Goal: Task Accomplishment & Management: Manage account settings

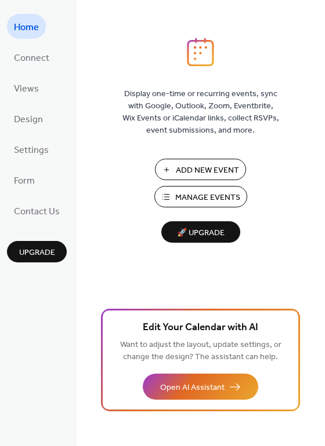
click at [205, 189] on button "Manage Events" at bounding box center [200, 196] width 93 height 21
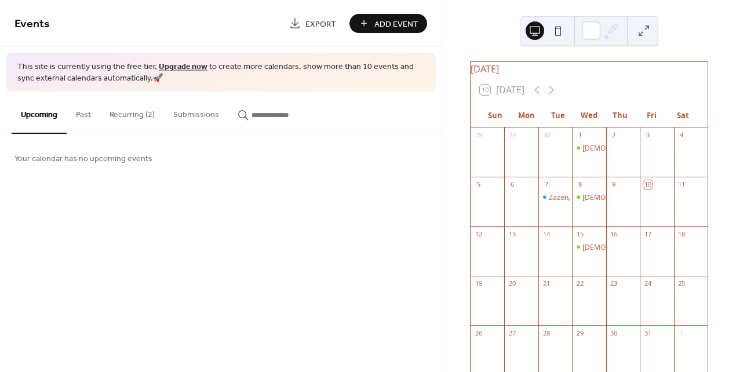
click at [122, 111] on button "Recurring (2)" at bounding box center [132, 112] width 64 height 41
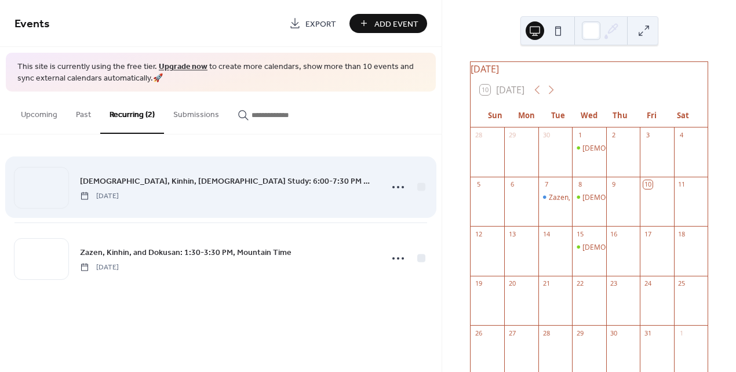
click at [149, 188] on div "Zazen, Kinhin, Dharma Study: 6:00-7:30 PM Mountain Time Wednesday, September 3,…" at bounding box center [227, 187] width 295 height 26
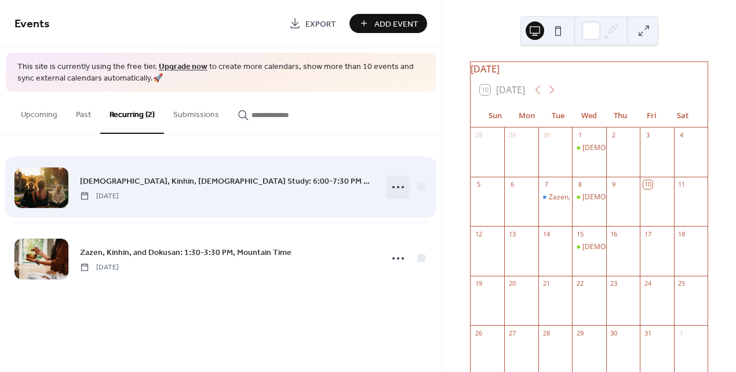
click at [394, 188] on icon at bounding box center [398, 187] width 19 height 19
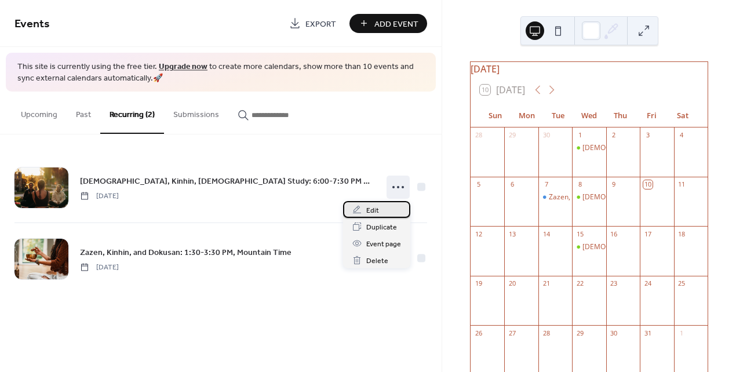
click at [380, 214] on div "Edit" at bounding box center [376, 209] width 67 height 17
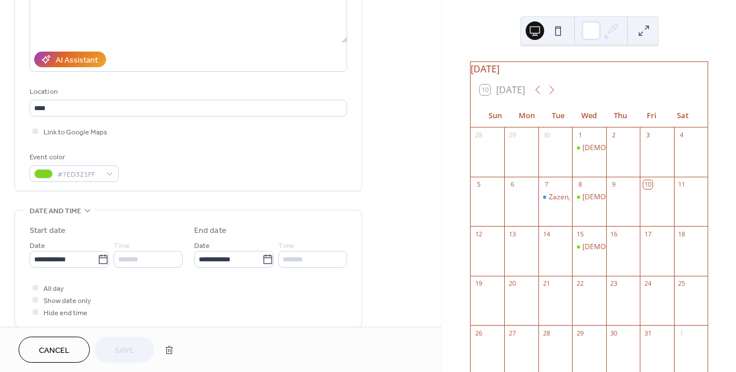
scroll to position [205, 0]
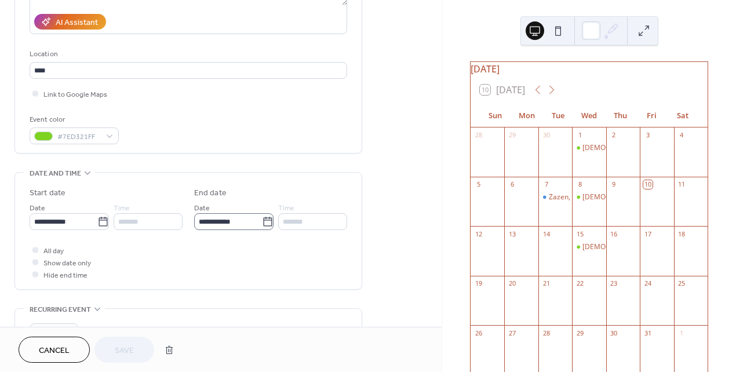
click at [268, 217] on icon at bounding box center [267, 221] width 9 height 9
click at [262, 217] on input "**********" at bounding box center [228, 221] width 68 height 17
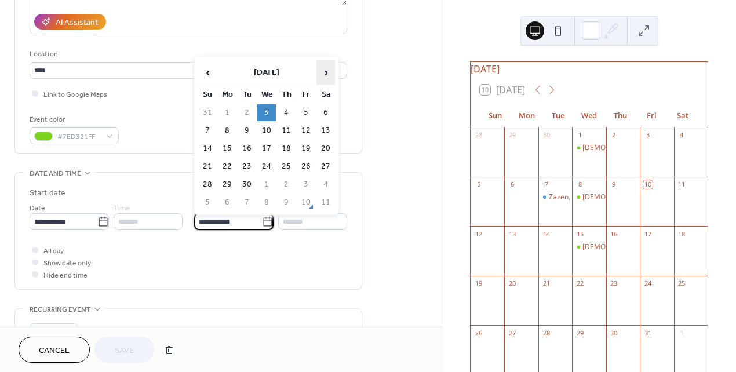
click at [327, 73] on span "›" at bounding box center [325, 72] width 17 height 23
click at [268, 147] on td "17" at bounding box center [266, 148] width 19 height 17
type input "**********"
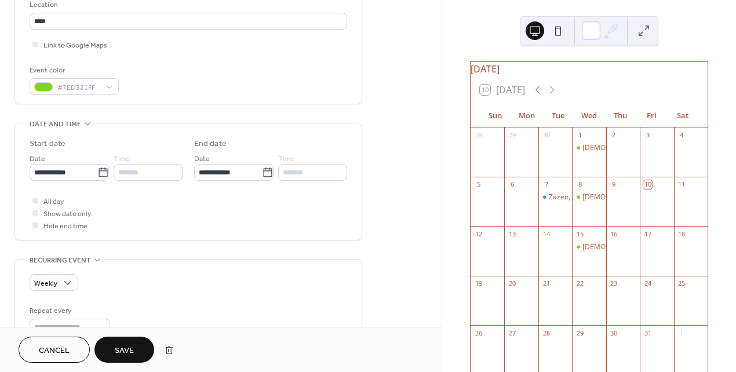
scroll to position [255, 0]
click at [137, 355] on button "Save" at bounding box center [124, 350] width 60 height 26
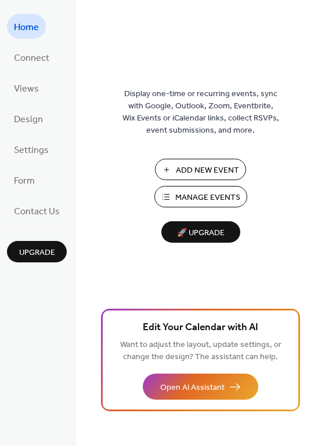
click at [181, 197] on span "Manage Events" at bounding box center [207, 198] width 65 height 12
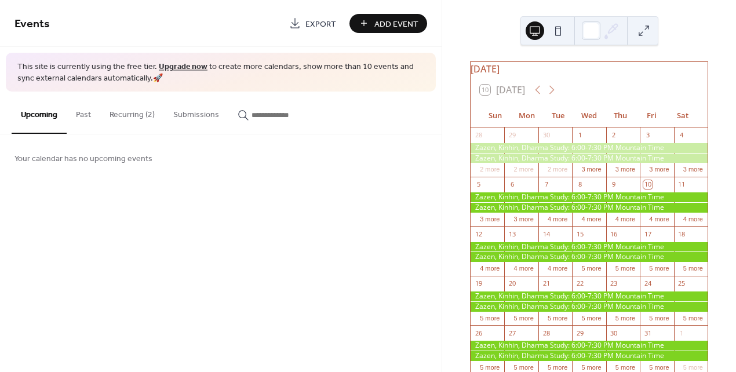
click at [113, 115] on button "Recurring (2)" at bounding box center [132, 112] width 64 height 41
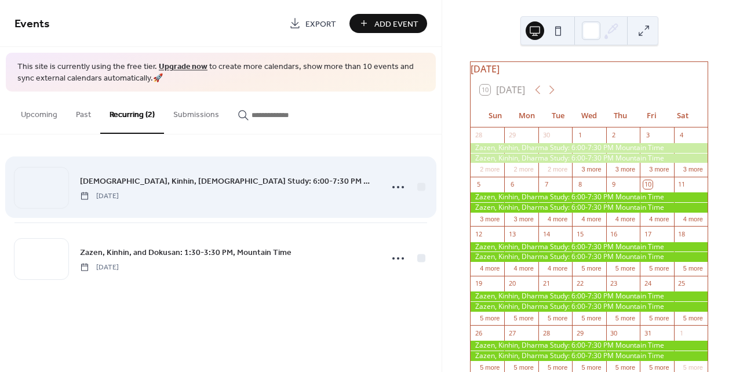
click at [239, 193] on div "Zazen, Kinhin, Dharma Study: 6:00-7:30 PM Mountain Time Wednesday, September 3,…" at bounding box center [227, 187] width 295 height 26
click at [401, 190] on icon at bounding box center [398, 187] width 19 height 19
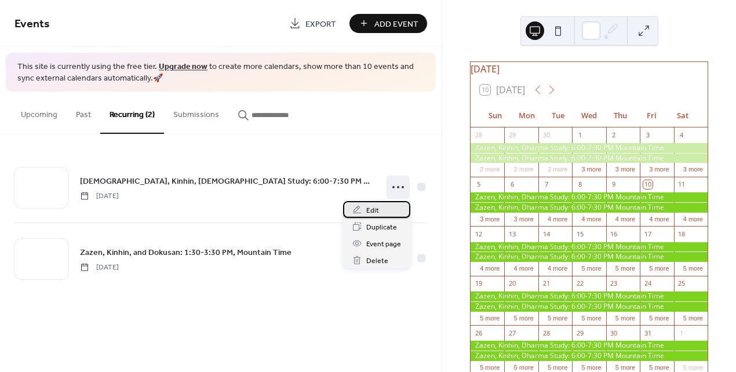
click at [377, 216] on span "Edit" at bounding box center [372, 211] width 13 height 12
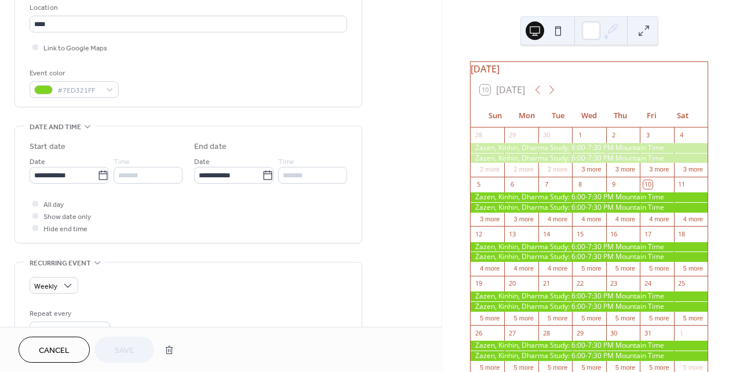
scroll to position [252, 0]
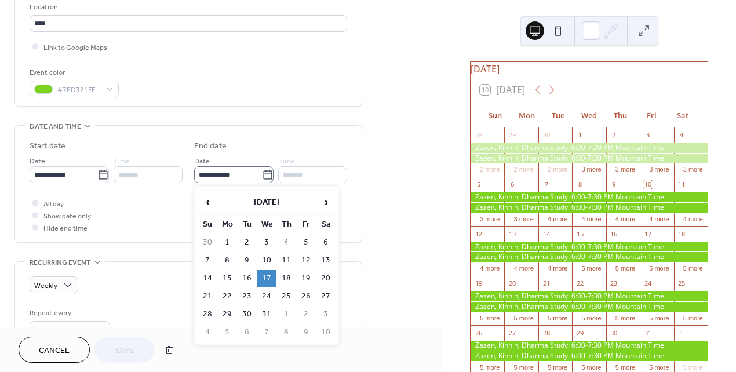
click at [265, 177] on icon at bounding box center [268, 175] width 12 height 12
click at [262, 177] on input "**********" at bounding box center [228, 174] width 68 height 17
click at [208, 200] on span "‹" at bounding box center [207, 202] width 17 height 23
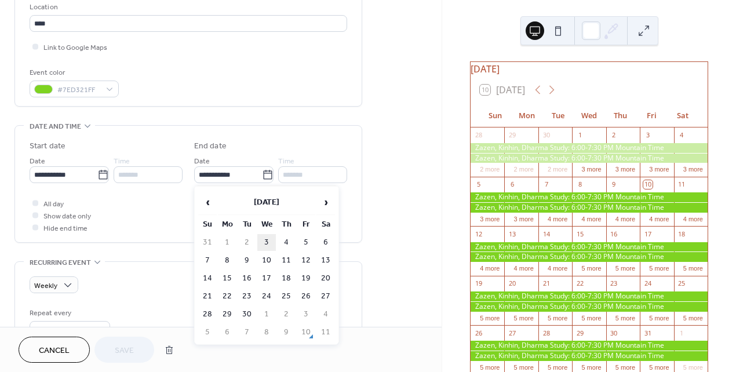
click at [269, 244] on td "3" at bounding box center [266, 242] width 19 height 17
type input "**********"
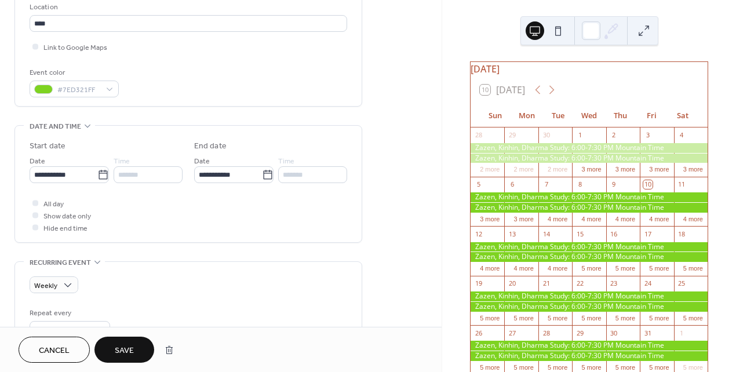
click at [129, 345] on span "Save" at bounding box center [124, 351] width 19 height 12
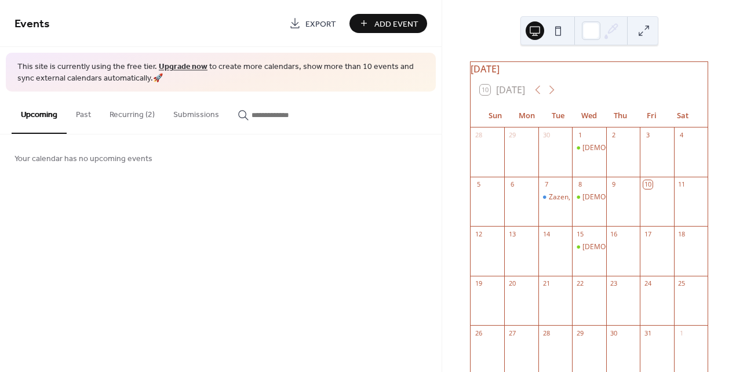
click at [139, 115] on button "Recurring (2)" at bounding box center [132, 112] width 64 height 41
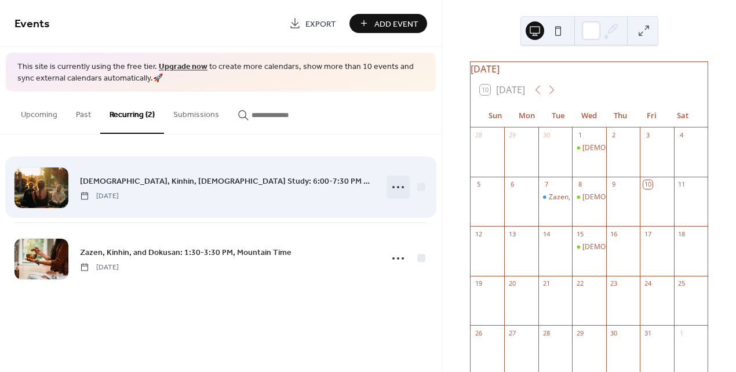
click at [390, 185] on icon at bounding box center [398, 187] width 19 height 19
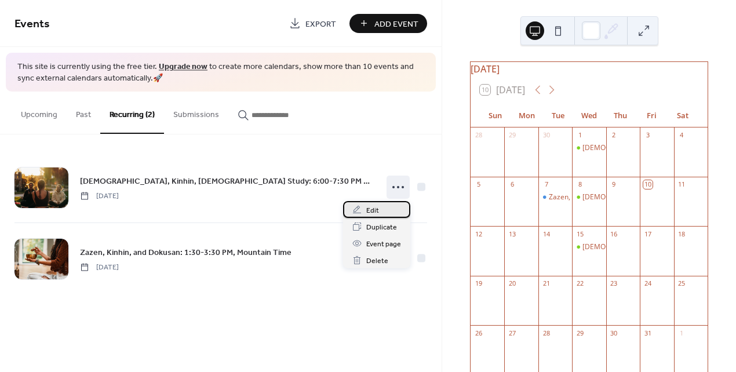
click at [369, 205] on span "Edit" at bounding box center [372, 211] width 13 height 12
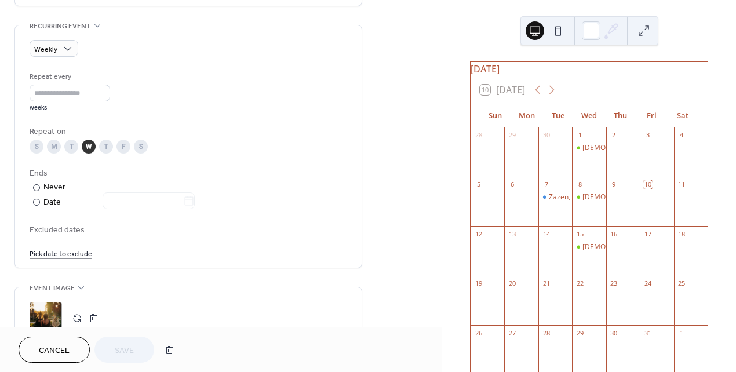
scroll to position [503, 0]
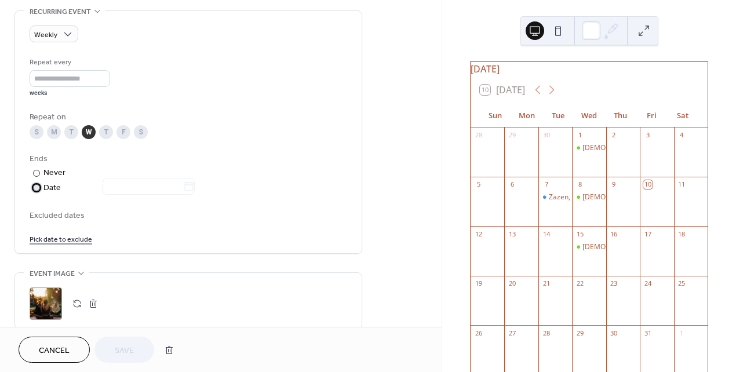
click at [149, 188] on div at bounding box center [142, 187] width 106 height 15
click at [56, 173] on div "Never" at bounding box center [54, 173] width 23 height 12
click at [53, 187] on div "Date" at bounding box center [118, 187] width 151 height 13
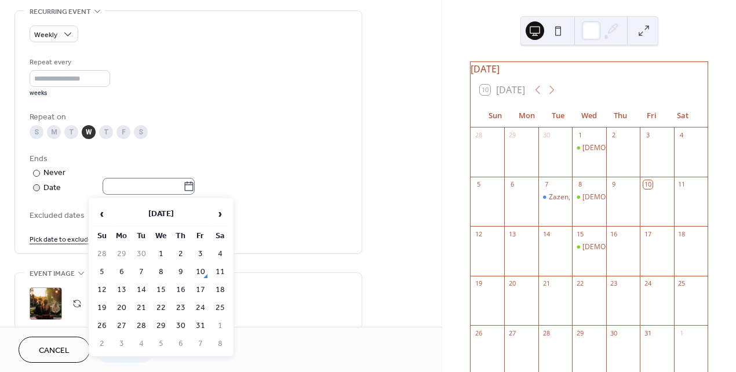
click at [193, 188] on icon at bounding box center [189, 187] width 12 height 12
click at [183, 188] on input "text" at bounding box center [143, 186] width 81 height 17
click at [223, 214] on span "›" at bounding box center [220, 213] width 17 height 23
click at [162, 292] on td "17" at bounding box center [161, 290] width 19 height 17
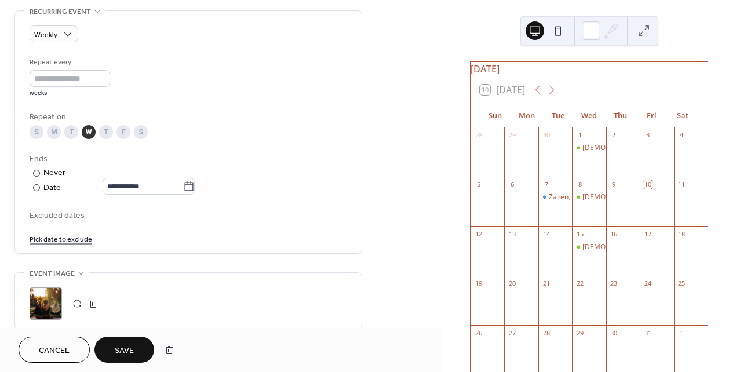
type input "**********"
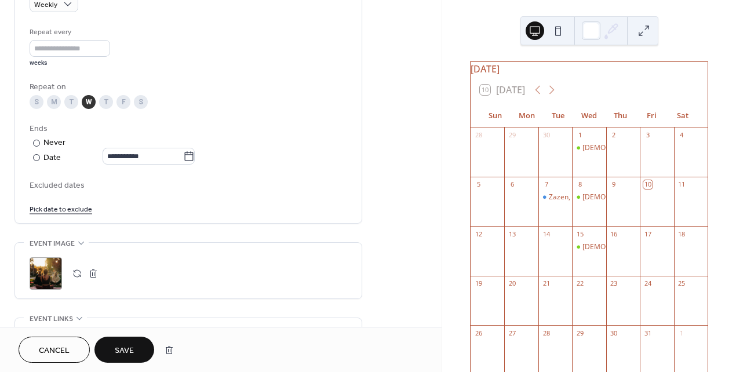
click at [140, 347] on button "Save" at bounding box center [124, 350] width 60 height 26
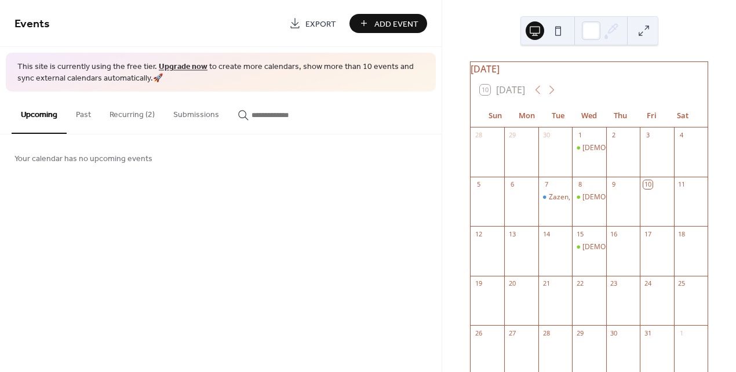
click at [585, 299] on div at bounding box center [589, 307] width 34 height 30
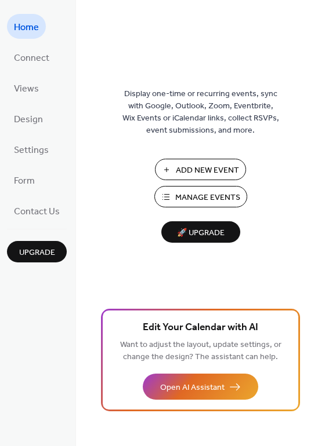
click at [202, 198] on span "Manage Events" at bounding box center [207, 198] width 65 height 12
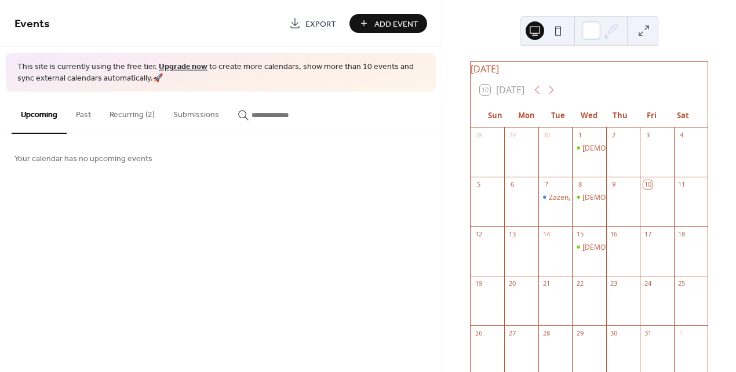
click at [126, 118] on button "Recurring (2)" at bounding box center [132, 112] width 64 height 41
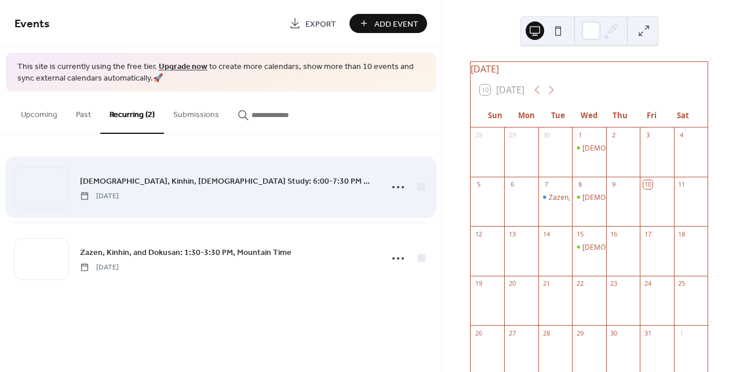
click at [119, 194] on span "[DATE]" at bounding box center [99, 196] width 39 height 10
click at [155, 175] on span "Zazen, Kinhin, Dharma Study: 6:00-7:30 PM Mountain Time" at bounding box center [227, 181] width 295 height 12
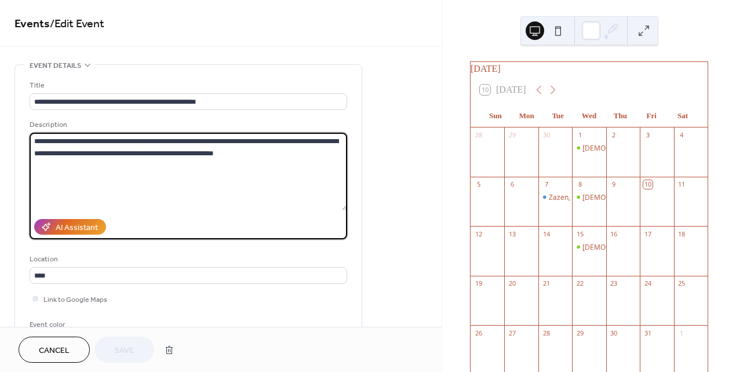
click at [155, 174] on textarea "**********" at bounding box center [189, 172] width 318 height 78
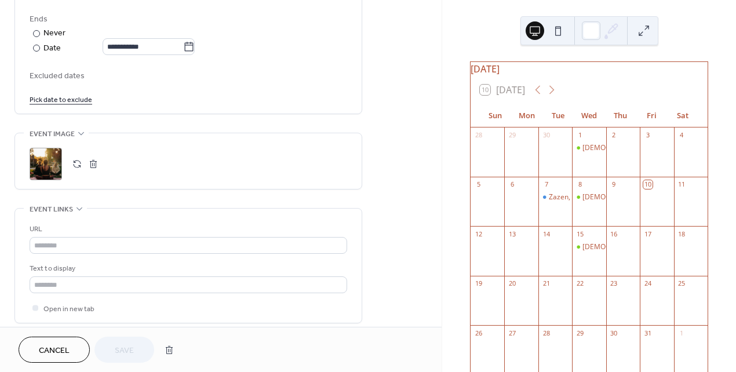
scroll to position [630, 0]
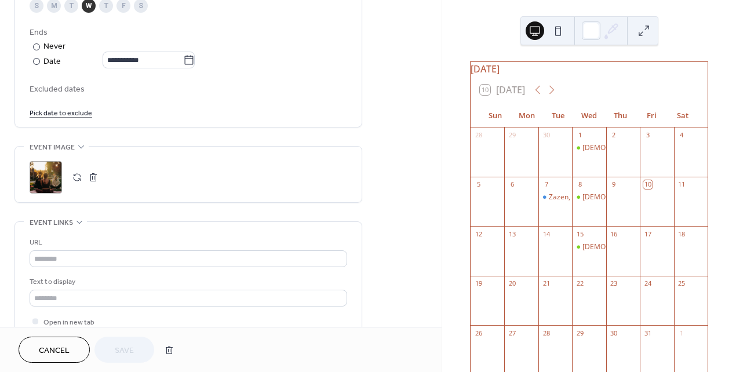
click at [193, 59] on icon at bounding box center [189, 60] width 12 height 12
click at [183, 59] on input "**********" at bounding box center [143, 60] width 81 height 17
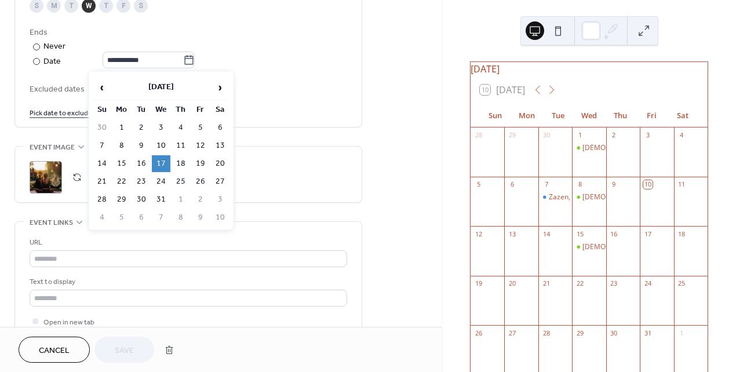
click at [163, 162] on td "17" at bounding box center [161, 163] width 19 height 17
click at [191, 60] on icon at bounding box center [189, 60] width 12 height 12
click at [183, 60] on input "**********" at bounding box center [143, 60] width 81 height 17
click at [183, 160] on td "18" at bounding box center [181, 163] width 19 height 17
type input "**********"
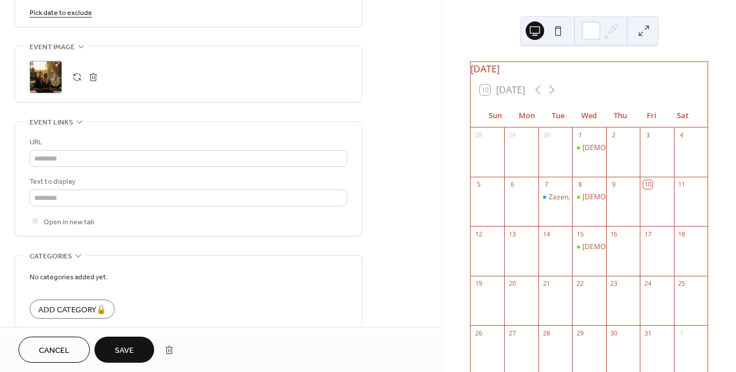
scroll to position [787, 0]
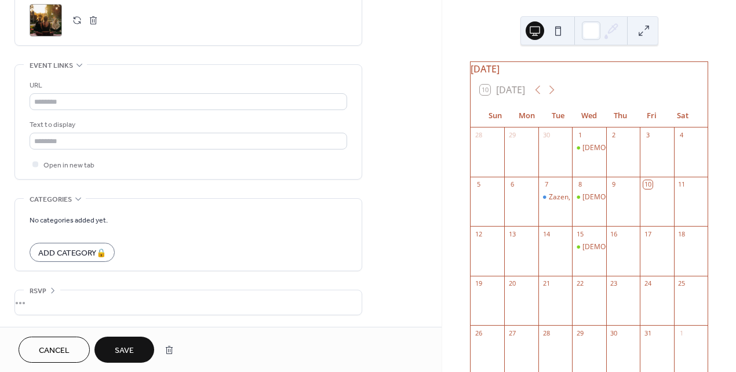
click at [127, 350] on span "Save" at bounding box center [124, 351] width 19 height 12
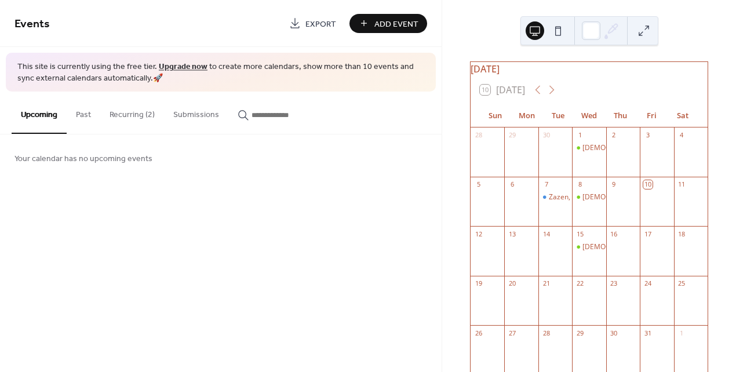
click at [138, 114] on button "Recurring (2)" at bounding box center [132, 112] width 64 height 41
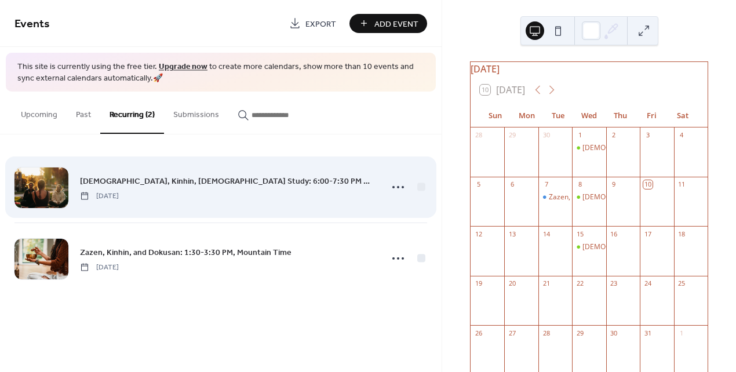
click at [150, 185] on span "[DEMOGRAPHIC_DATA], Kinhin, [DEMOGRAPHIC_DATA] Study: 6:00-7:30 PM Mountain Time" at bounding box center [227, 181] width 295 height 12
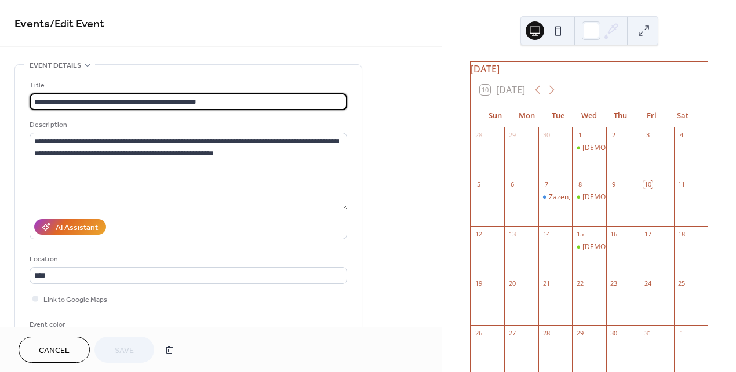
type input "**********"
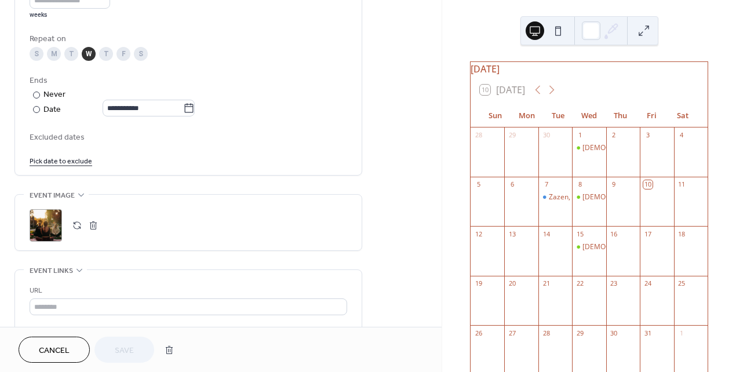
scroll to position [582, 0]
click at [76, 161] on link "Pick date to exclude" at bounding box center [61, 160] width 63 height 12
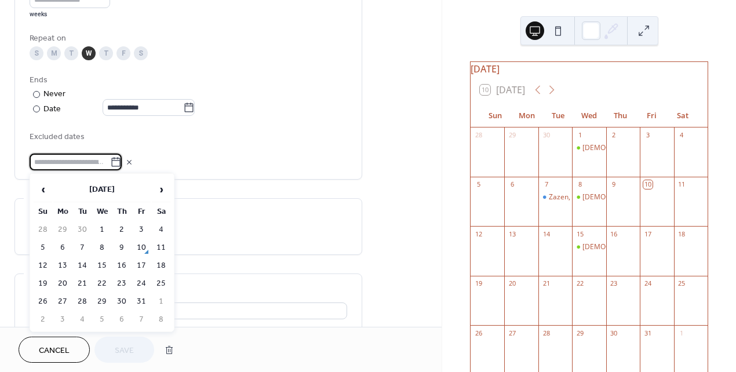
click at [287, 117] on div "**********" at bounding box center [189, 73] width 318 height 193
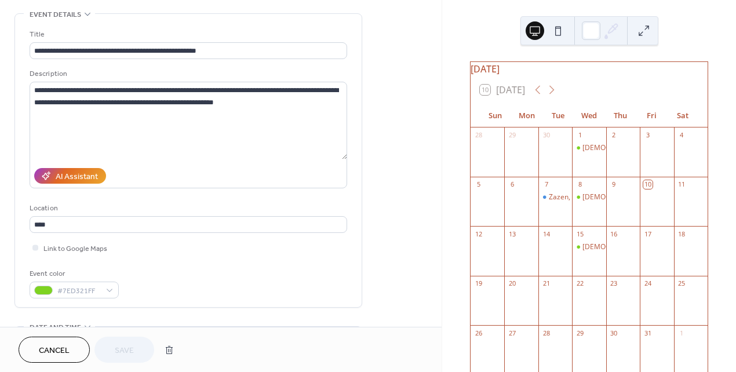
scroll to position [0, 0]
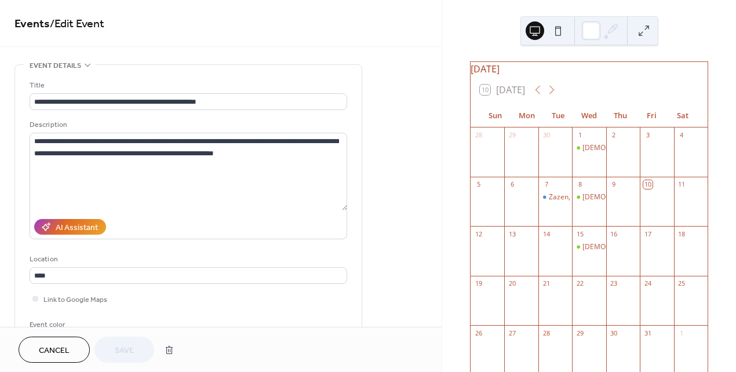
click at [72, 349] on button "Cancel" at bounding box center [54, 350] width 71 height 26
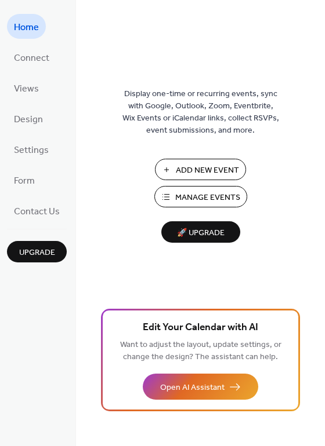
click at [216, 173] on span "Add New Event" at bounding box center [207, 171] width 63 height 12
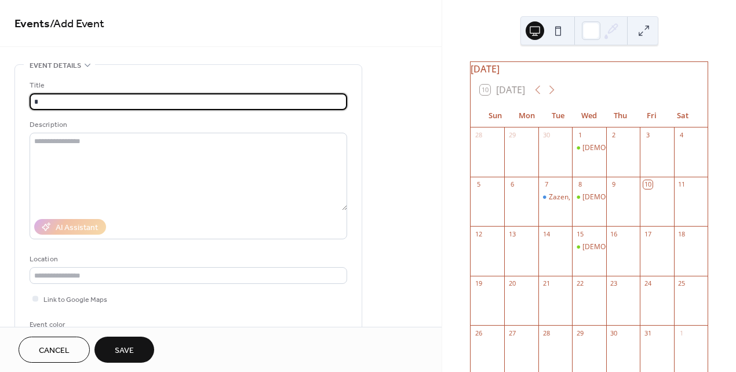
type input "*"
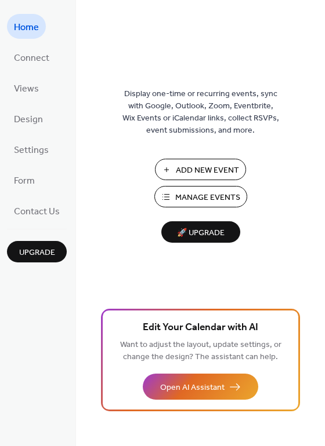
click at [238, 197] on span "Manage Events" at bounding box center [207, 198] width 65 height 12
click at [32, 249] on span "Upgrade" at bounding box center [37, 253] width 36 height 12
click at [149, 2] on div "Display one-time or recurring events, sync with Google, Outlook, Zoom, Eventbri…" at bounding box center [200, 223] width 249 height 446
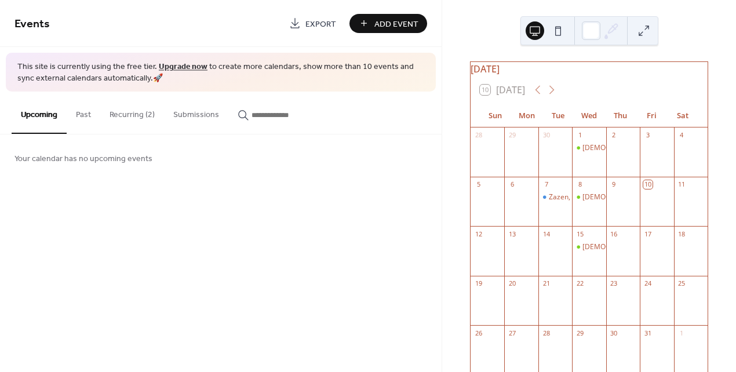
click at [129, 115] on button "Recurring (2)" at bounding box center [132, 112] width 64 height 41
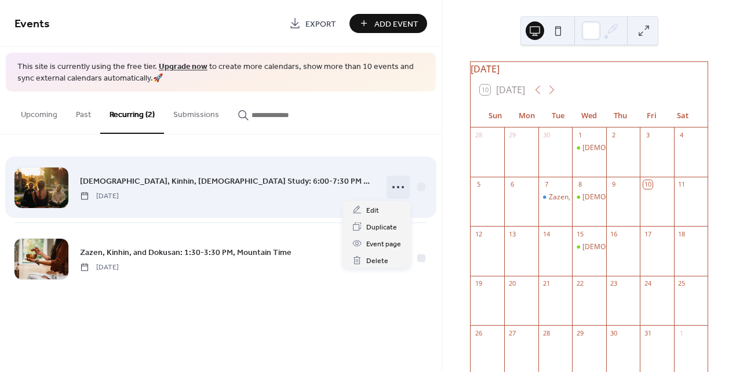
click at [397, 188] on icon at bounding box center [398, 187] width 19 height 19
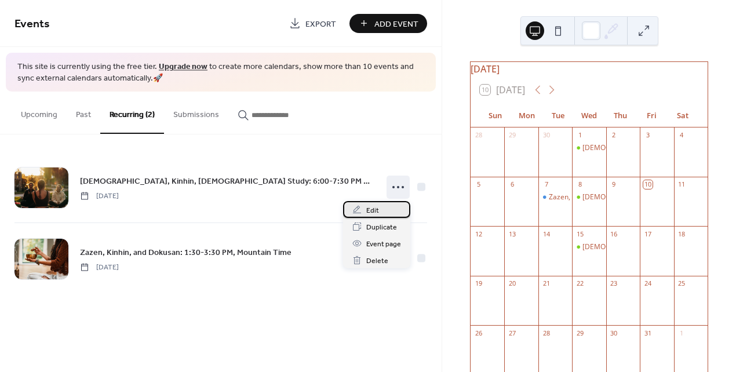
click at [374, 210] on span "Edit" at bounding box center [372, 211] width 13 height 12
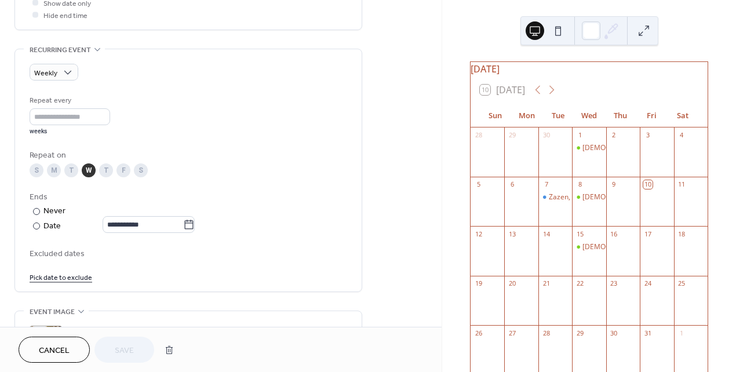
scroll to position [465, 0]
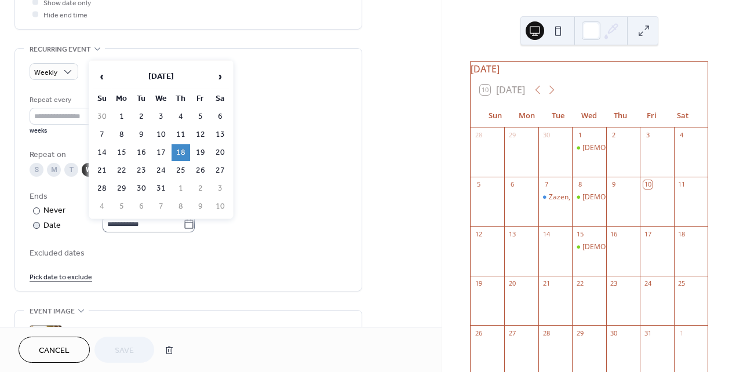
click at [191, 222] on icon at bounding box center [189, 223] width 9 height 9
click at [183, 222] on input "**********" at bounding box center [143, 224] width 81 height 17
click at [161, 151] on td "17" at bounding box center [161, 152] width 19 height 17
type input "**********"
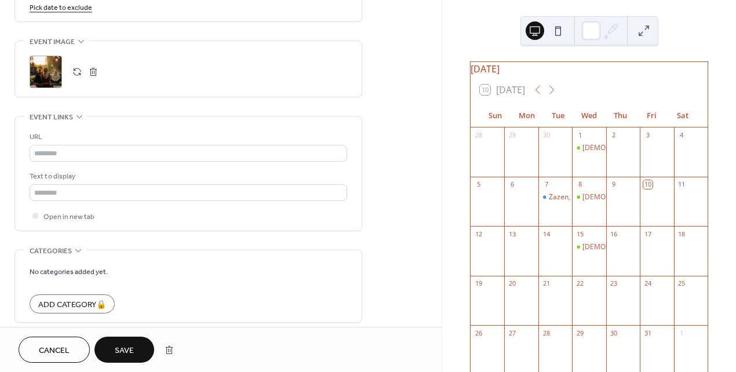
scroll to position [787, 0]
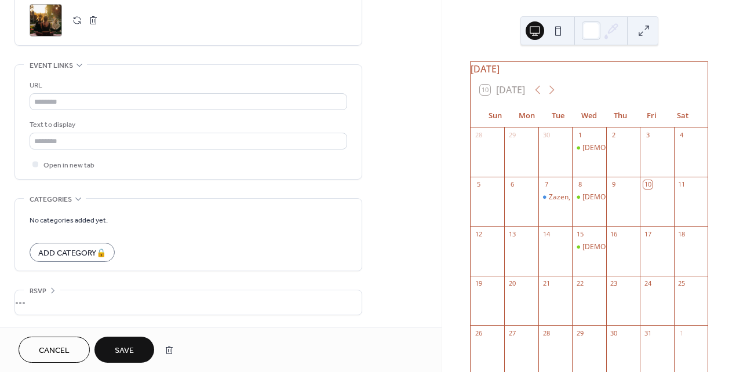
click at [133, 342] on button "Save" at bounding box center [124, 350] width 60 height 26
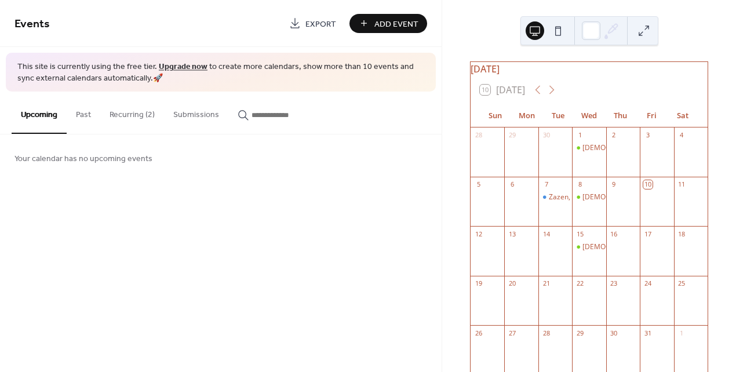
click at [196, 68] on link "Upgrade now" at bounding box center [183, 67] width 49 height 16
click at [530, 98] on div "10 Today" at bounding box center [589, 90] width 237 height 28
click at [536, 97] on icon at bounding box center [538, 90] width 14 height 14
click at [539, 97] on icon at bounding box center [538, 90] width 14 height 14
click at [554, 96] on icon at bounding box center [552, 90] width 14 height 14
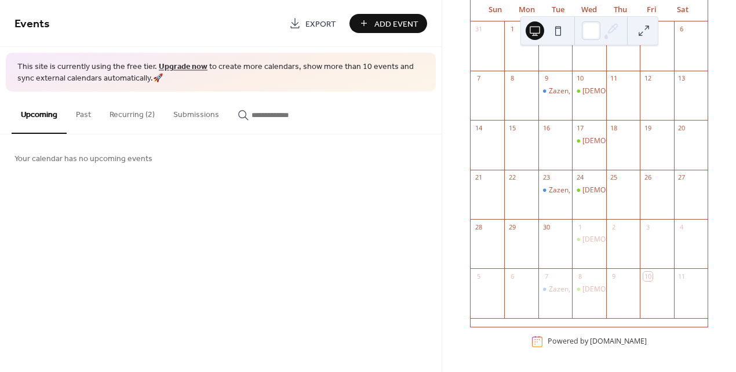
scroll to position [112, 0]
click at [527, 9] on div "Mon" at bounding box center [526, 9] width 31 height 23
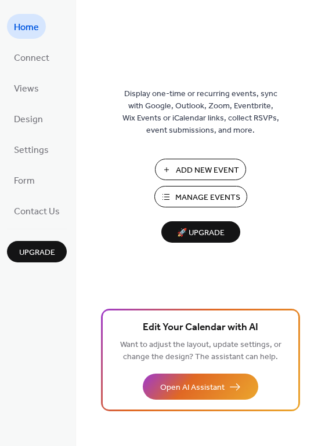
click at [198, 198] on span "Manage Events" at bounding box center [207, 198] width 65 height 12
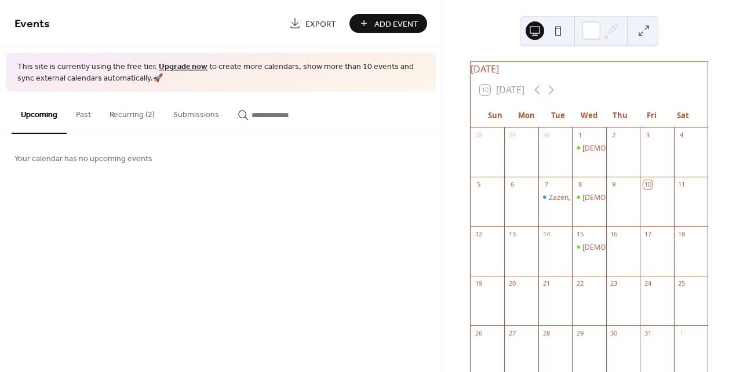
click at [121, 114] on button "Recurring (2)" at bounding box center [132, 112] width 64 height 41
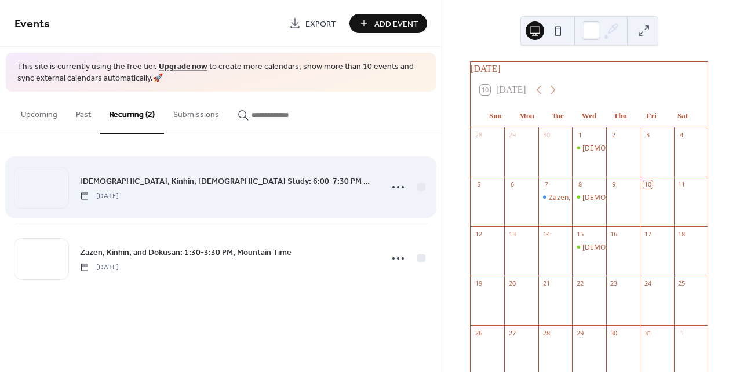
click at [200, 190] on div "[DEMOGRAPHIC_DATA][PERSON_NAME], [DEMOGRAPHIC_DATA] Study: 6:00-7:30 PM Mountai…" at bounding box center [227, 187] width 295 height 26
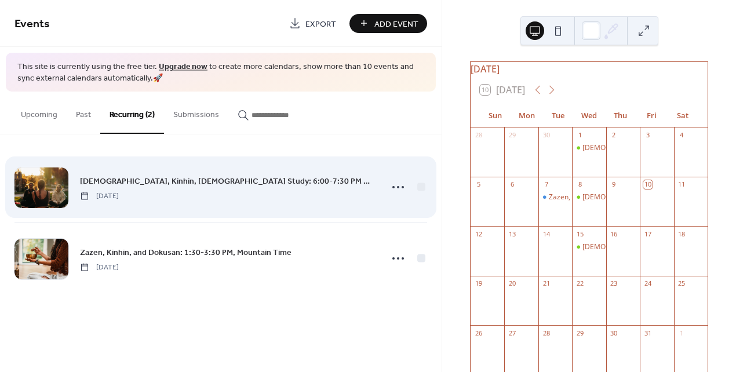
click at [203, 180] on span "[DEMOGRAPHIC_DATA], Kinhin, [DEMOGRAPHIC_DATA] Study: 6:00-7:30 PM Mountain Time" at bounding box center [227, 181] width 295 height 12
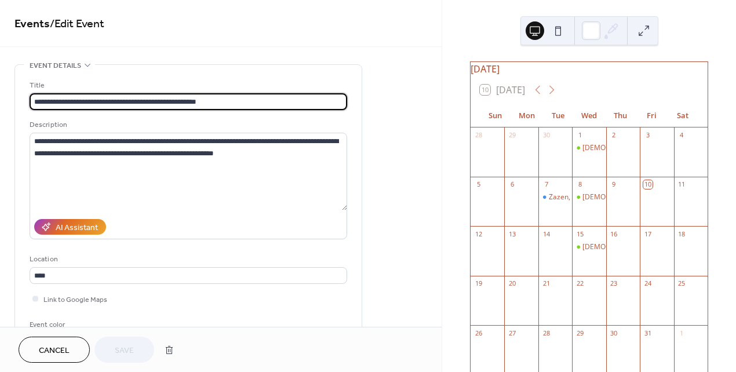
type input "**********"
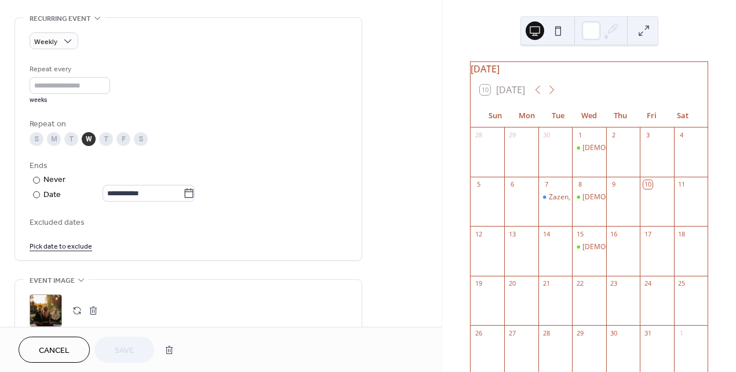
scroll to position [498, 0]
